Goal: Task Accomplishment & Management: Complete application form

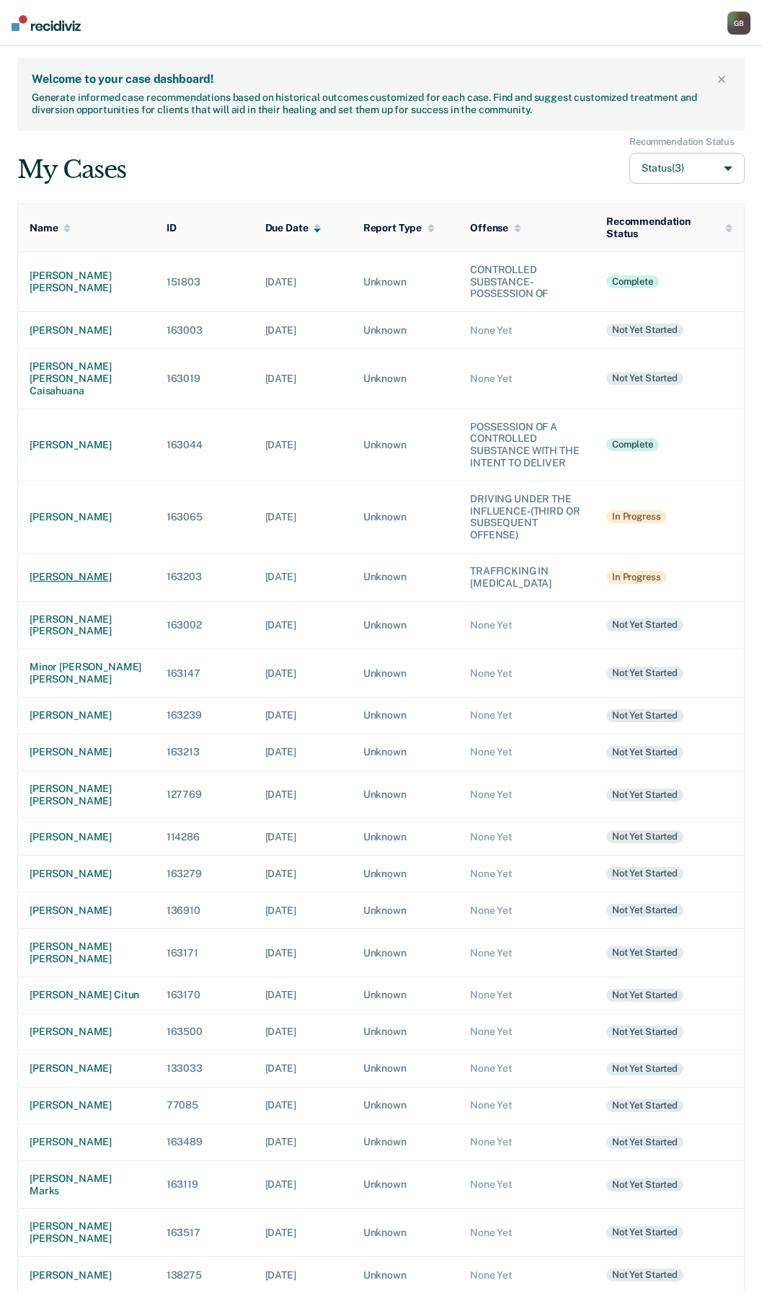
click at [65, 583] on div "[PERSON_NAME]" at bounding box center [87, 577] width 114 height 12
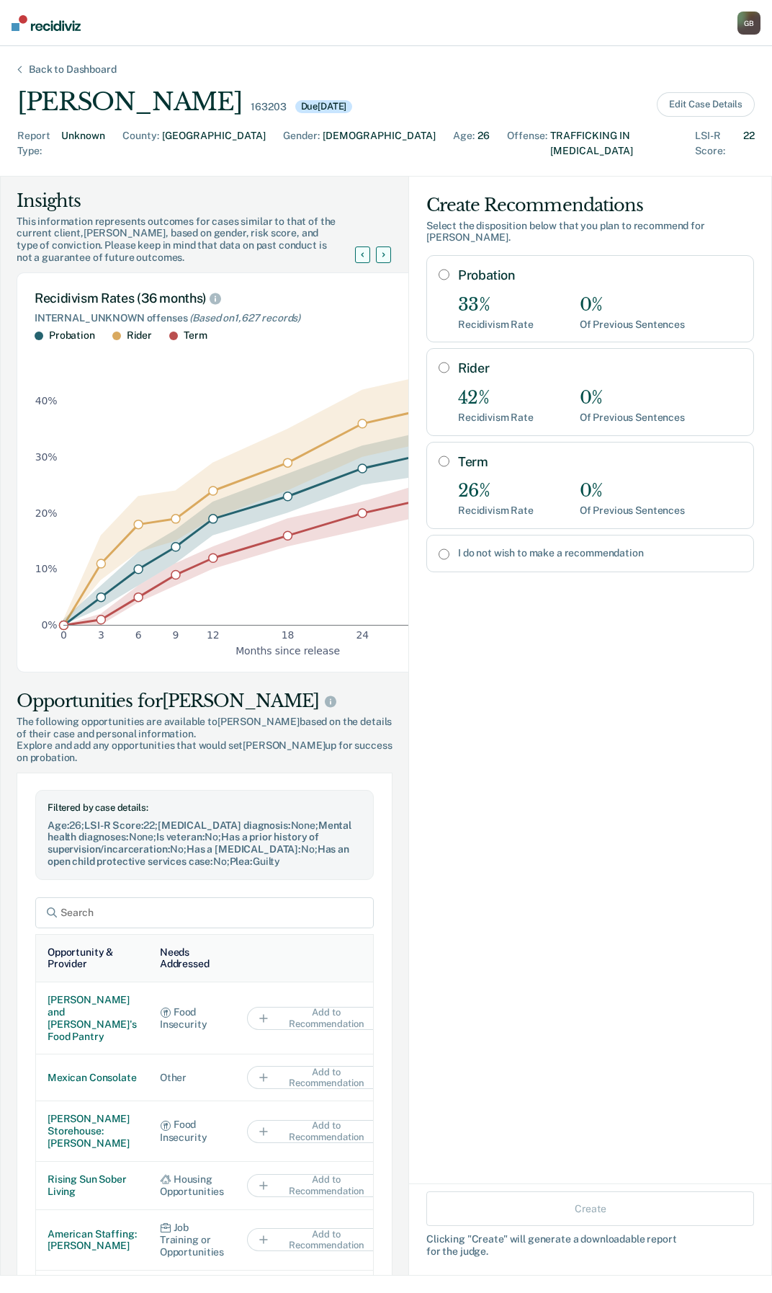
click at [27, 72] on div "Back to Dashboard" at bounding box center [73, 69] width 122 height 12
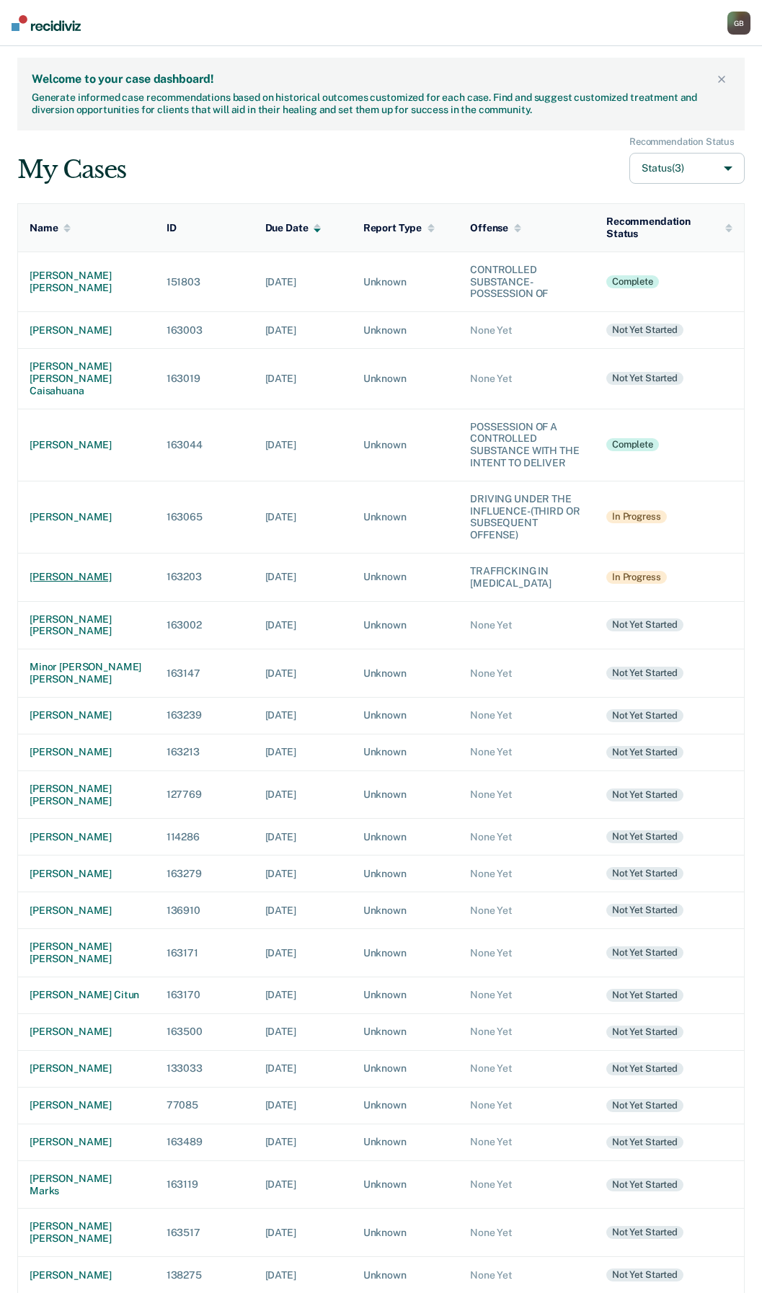
click at [56, 583] on div "[PERSON_NAME]" at bounding box center [87, 577] width 114 height 12
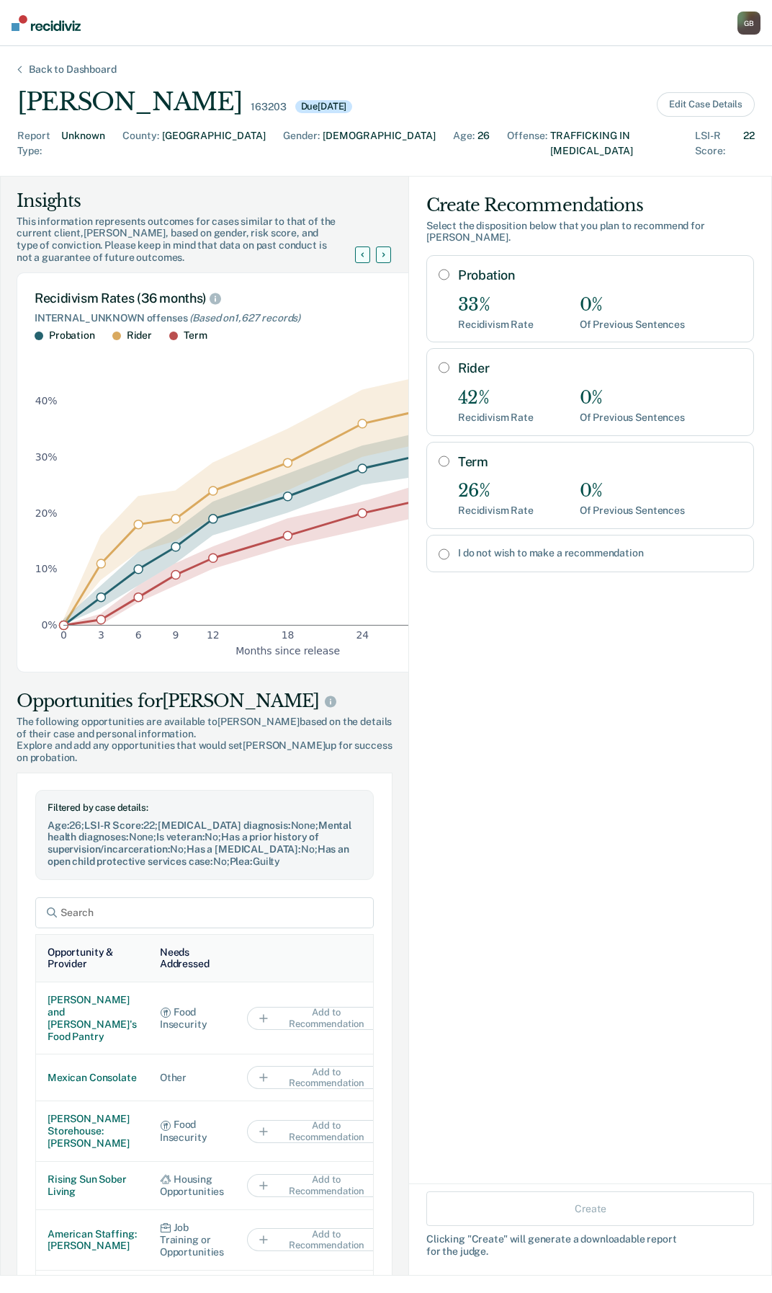
click at [439, 548] on input "I do not wish to make a recommendation" at bounding box center [444, 554] width 11 height 12
radio input "true"
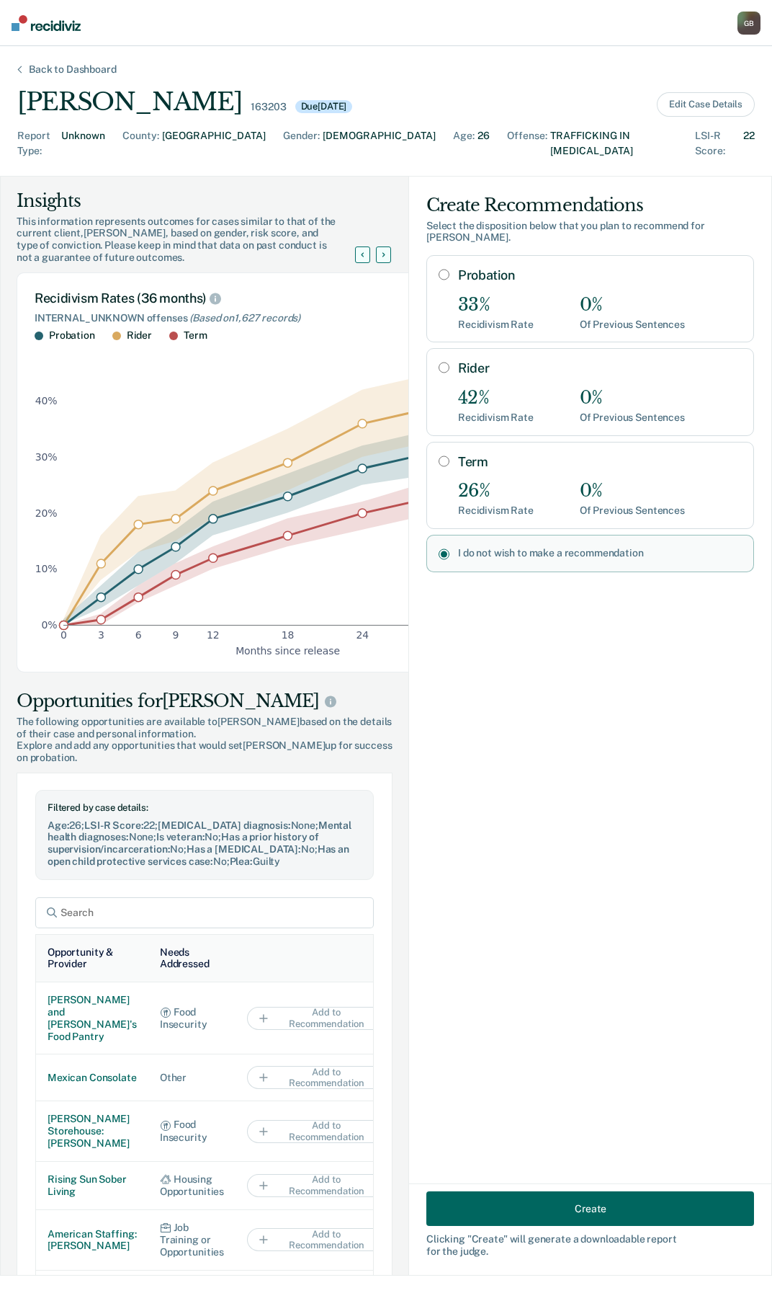
click at [570, 1213] on button "Create" at bounding box center [591, 1208] width 328 height 35
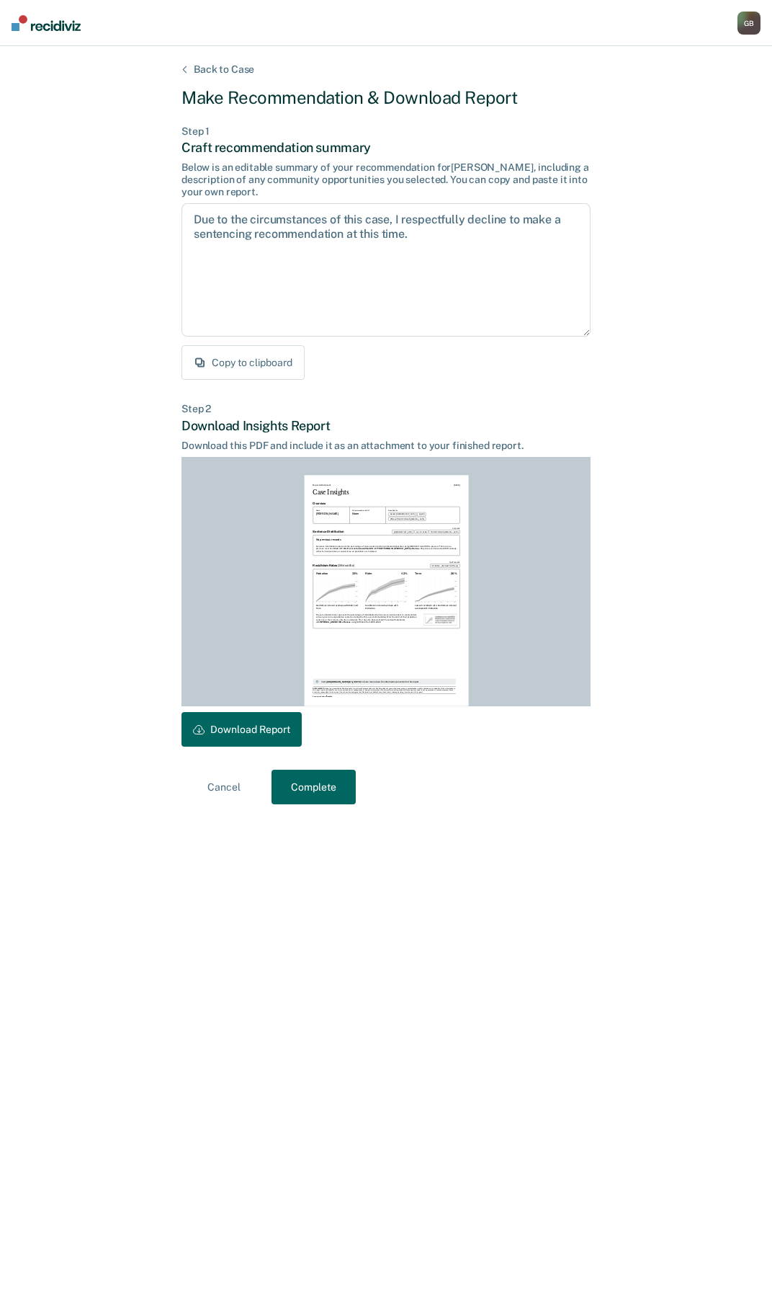
drag, startPoint x: 268, startPoint y: 731, endPoint x: 282, endPoint y: 30, distance: 701.2
click at [268, 731] on button "Download Report" at bounding box center [242, 729] width 120 height 35
click at [248, 739] on button "Download Report" at bounding box center [242, 729] width 120 height 35
click at [306, 786] on button "Complete" at bounding box center [314, 786] width 84 height 35
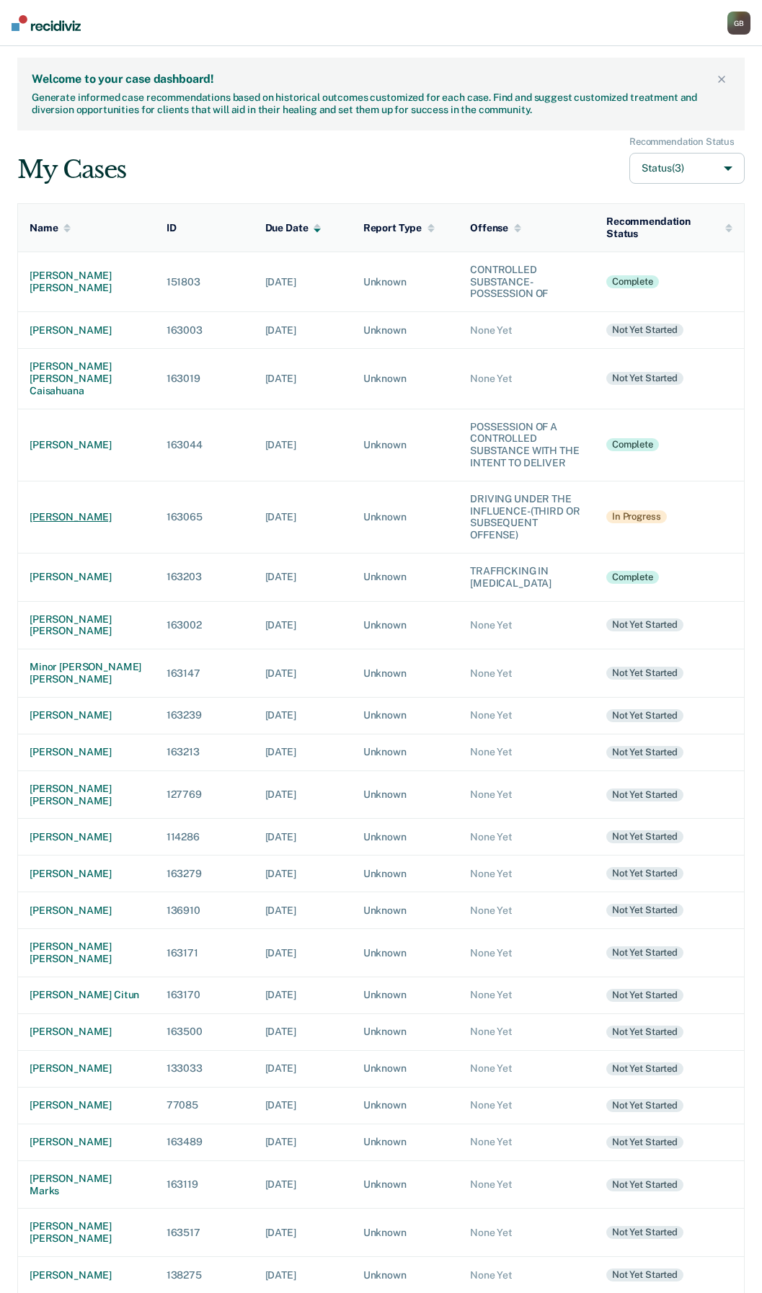
click at [66, 523] on div "[PERSON_NAME]" at bounding box center [87, 517] width 114 height 12
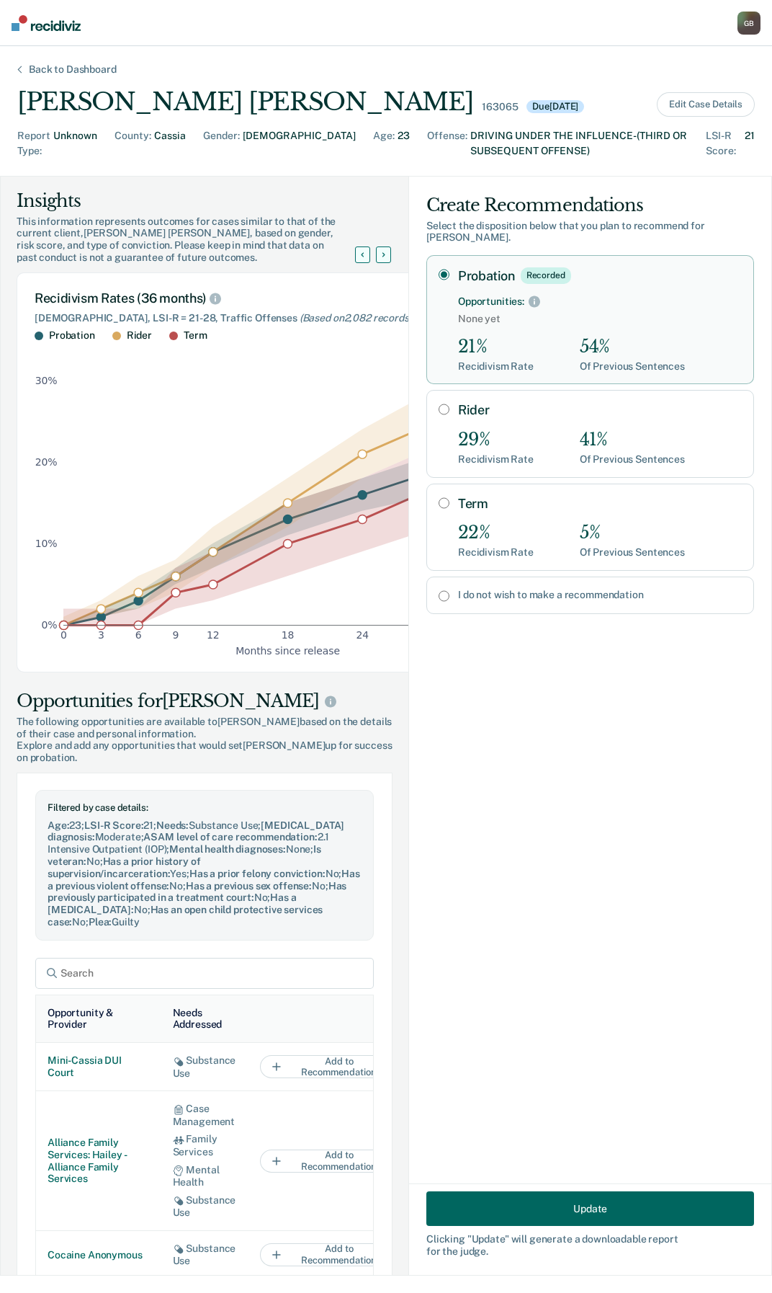
click at [643, 1198] on button "Update" at bounding box center [591, 1208] width 328 height 35
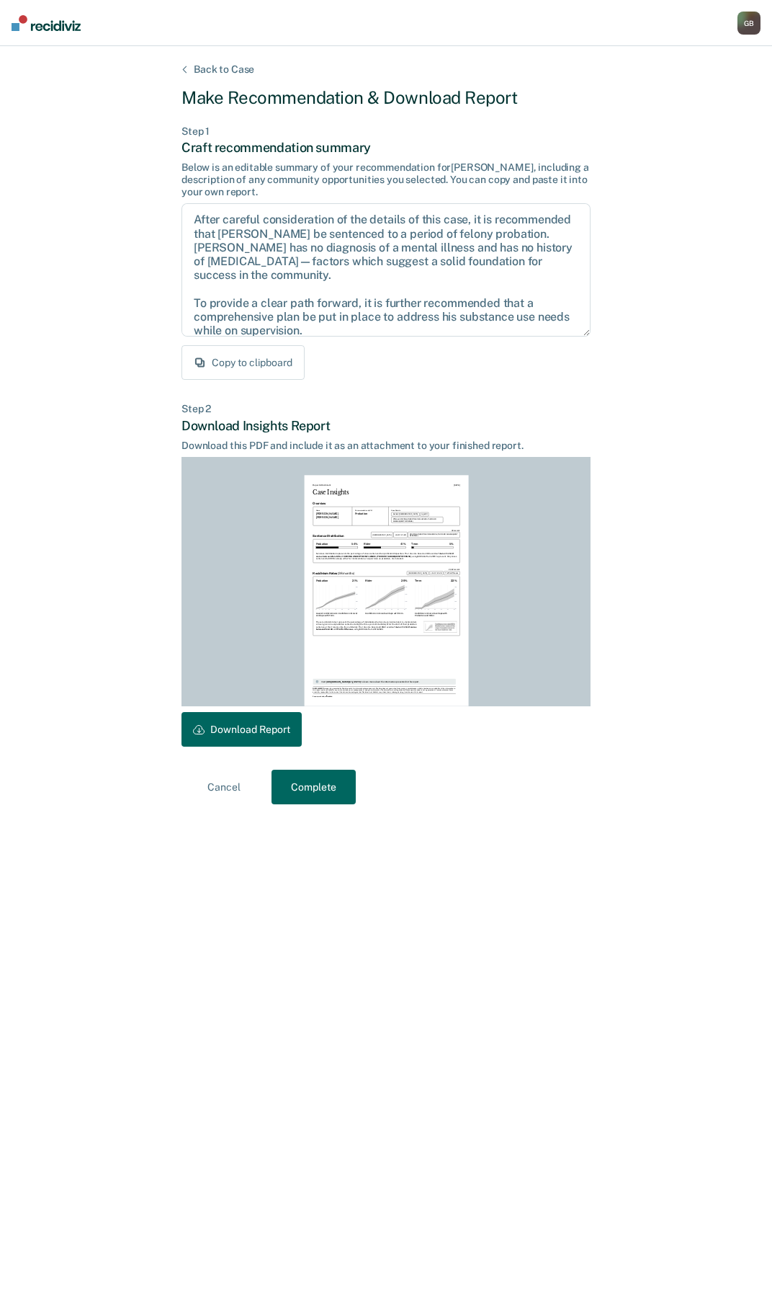
click at [313, 786] on button "Complete" at bounding box center [314, 786] width 84 height 35
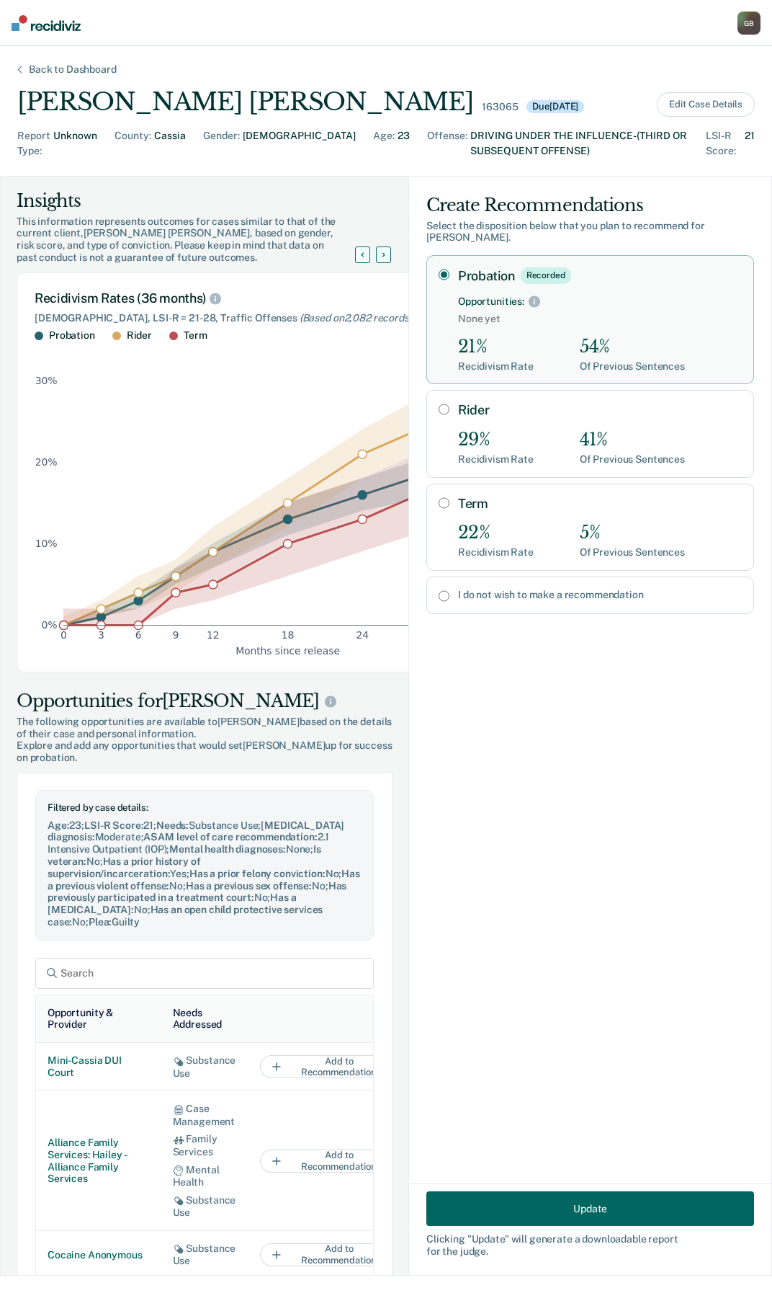
click at [35, 27] on img at bounding box center [46, 23] width 69 height 16
